Goal: Information Seeking & Learning: Learn about a topic

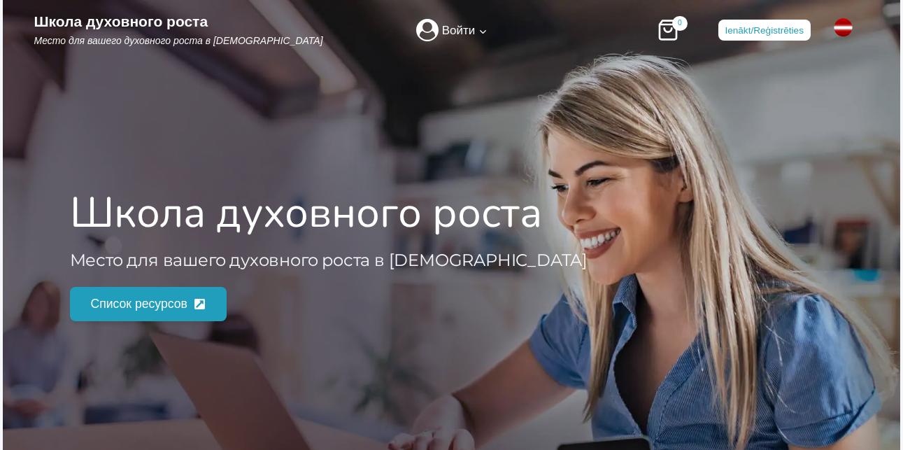
click at [142, 302] on span "Список ресурсов" at bounding box center [139, 304] width 96 height 20
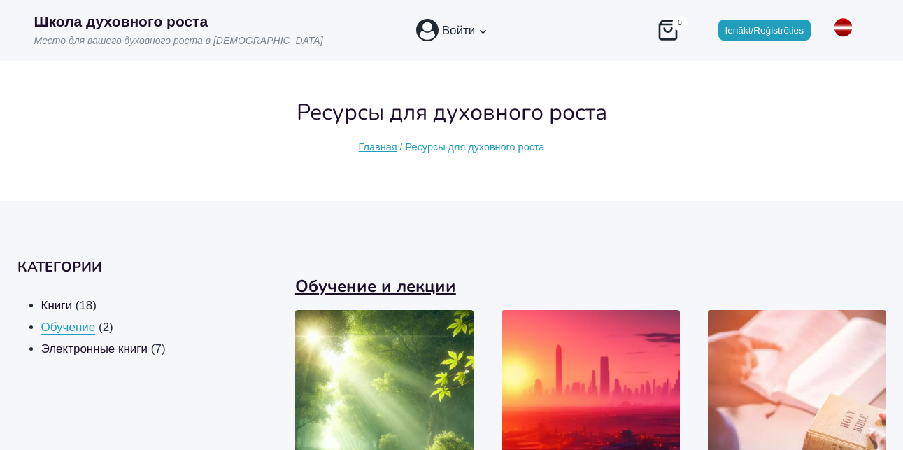
click at [87, 331] on span "Обучение" at bounding box center [68, 326] width 55 height 13
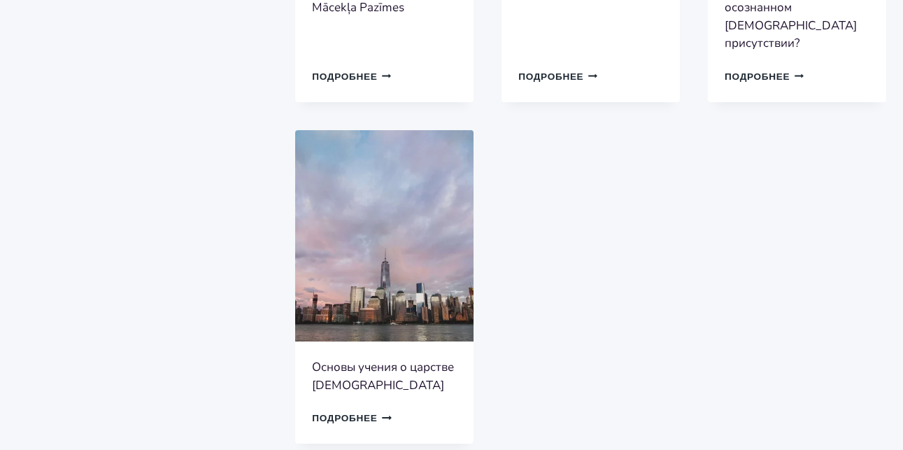
scroll to position [629, 0]
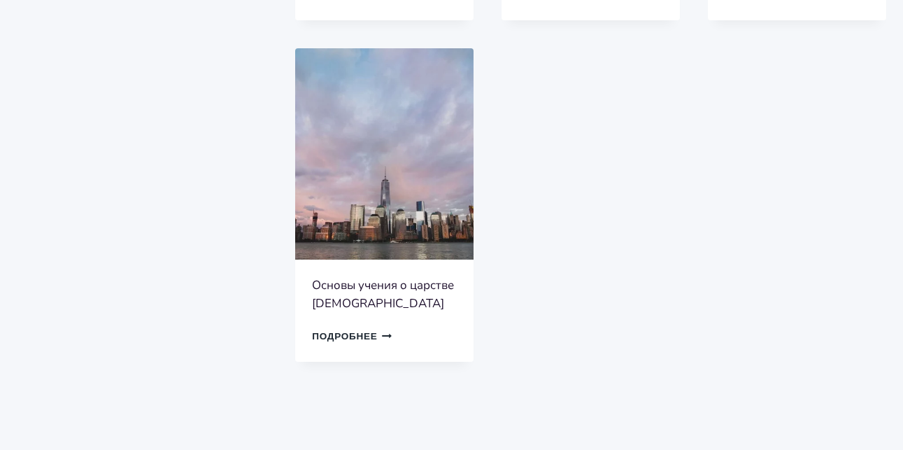
click at [375, 195] on img at bounding box center [384, 154] width 178 height 212
